Goal: Find specific page/section: Find specific page/section

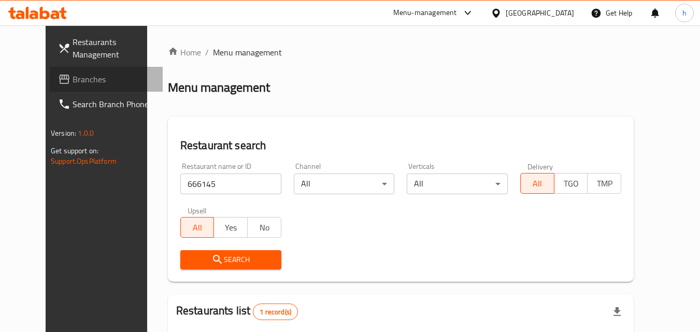
click at [73, 79] on span "Branches" at bounding box center [114, 79] width 82 height 12
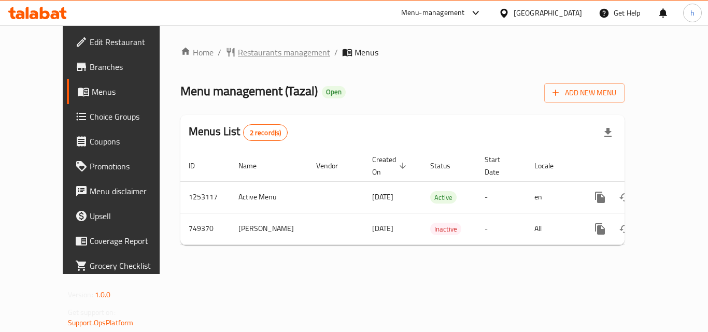
click at [238, 50] on span "Restaurants management" at bounding box center [284, 52] width 92 height 12
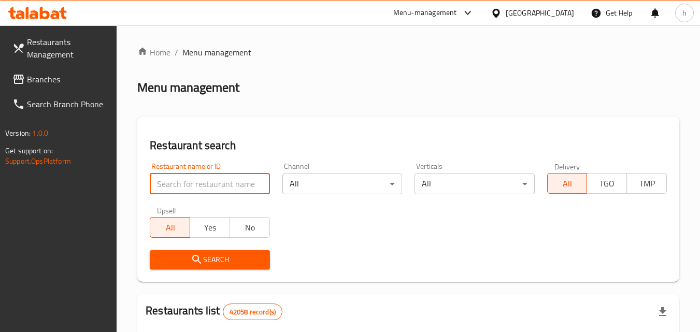
click at [175, 192] on input "search" at bounding box center [210, 184] width 120 height 21
paste input "648914"
type input "648914"
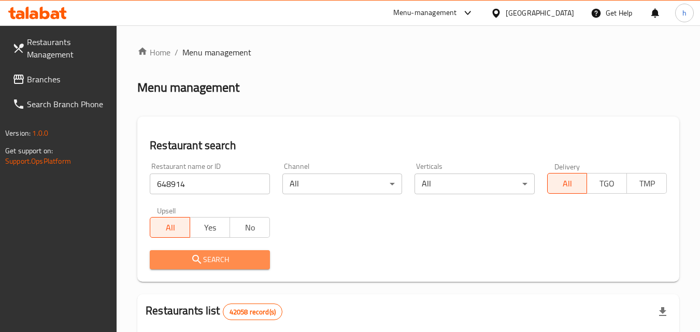
click at [223, 261] on span "Search" at bounding box center [209, 260] width 103 height 13
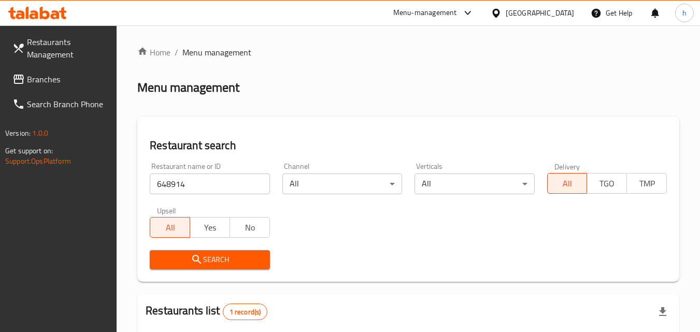
click at [54, 81] on span "Branches" at bounding box center [68, 79] width 82 height 12
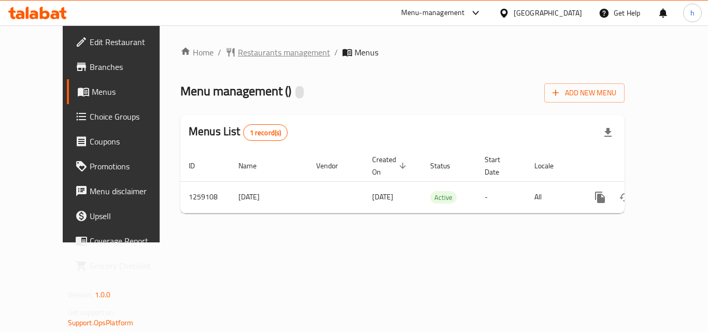
click at [238, 54] on span "Restaurants management" at bounding box center [284, 52] width 92 height 12
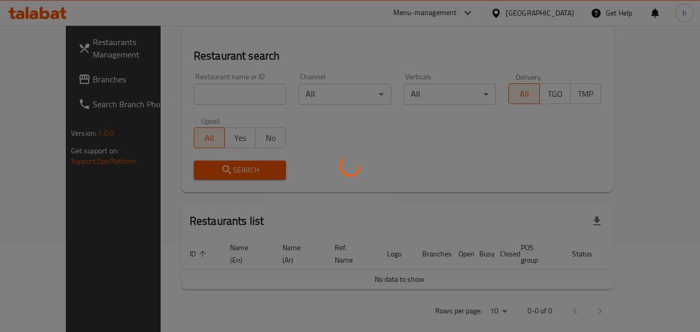
scroll to position [91, 0]
